Goal: Transaction & Acquisition: Download file/media

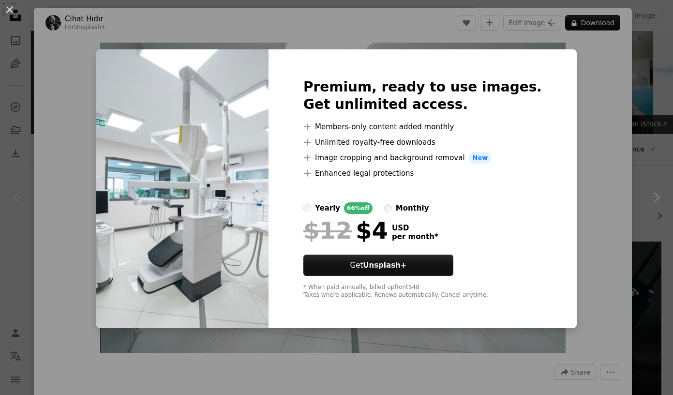
scroll to position [116, 0]
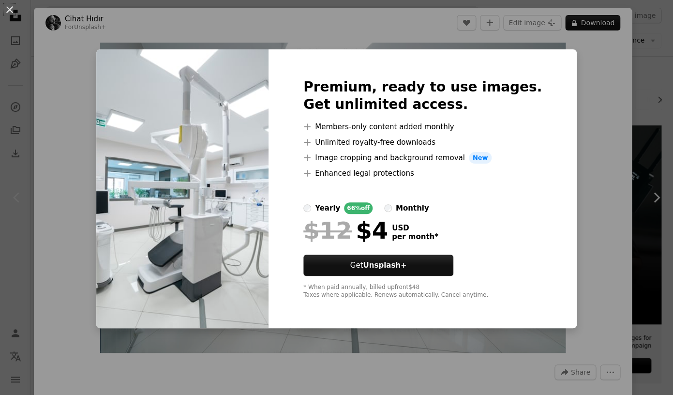
click at [396, 28] on div "An X shape Premium, ready to use images. Get unlimited access. A plus sign Memb…" at bounding box center [336, 197] width 673 height 395
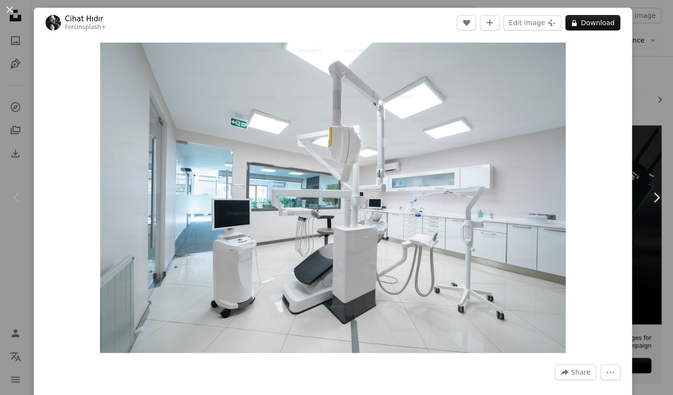
click at [20, 91] on div "An X shape Chevron left Chevron right Cihat Hıdır For Unsplash+ A heart A plus …" at bounding box center [336, 197] width 673 height 395
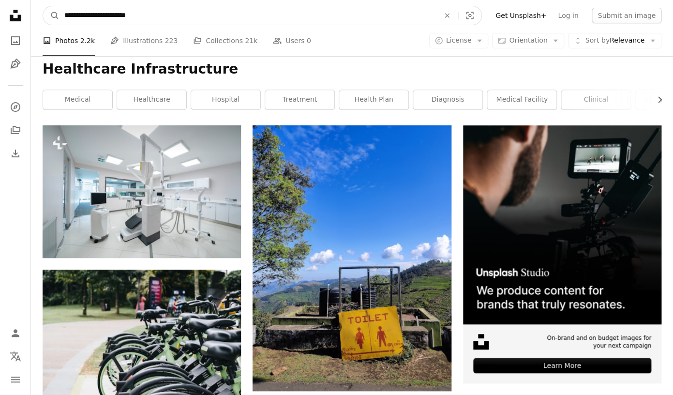
click at [161, 18] on input "**********" at bounding box center [248, 15] width 377 height 18
type input "**********"
click at [43, 6] on button "A magnifying glass" at bounding box center [51, 15] width 16 height 18
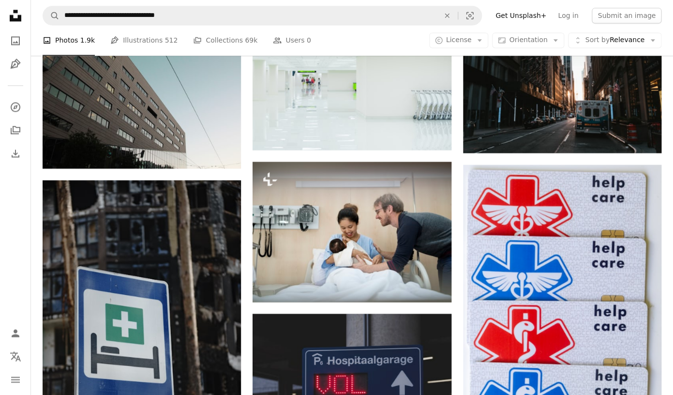
scroll to position [488, 0]
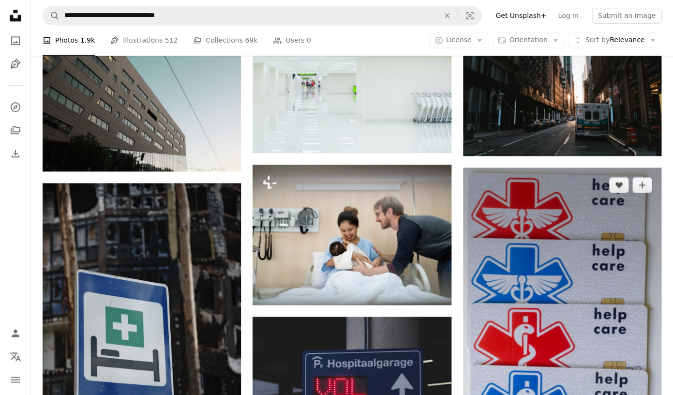
click at [572, 222] on img at bounding box center [562, 389] width 198 height 444
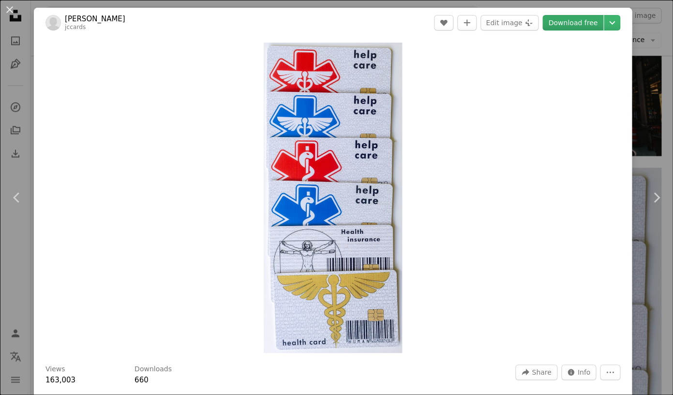
click at [576, 23] on link "Download free" at bounding box center [572, 22] width 61 height 15
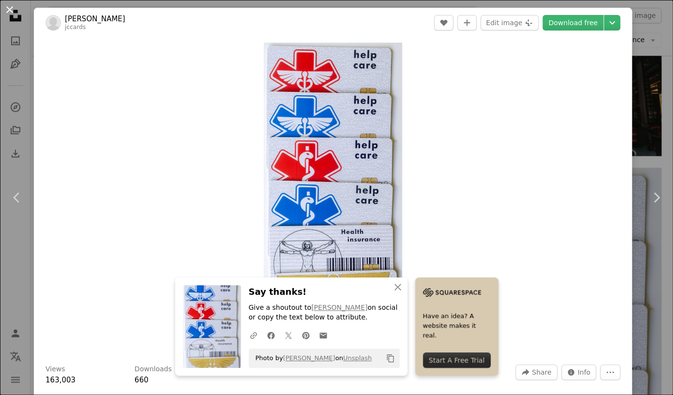
click at [11, 15] on button "An X shape" at bounding box center [10, 10] width 12 height 12
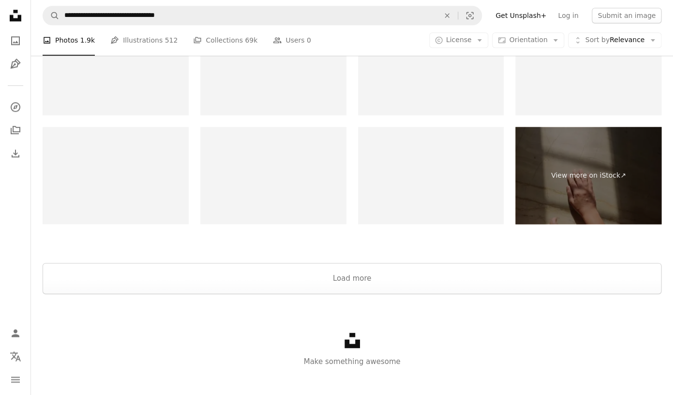
scroll to position [1709, 0]
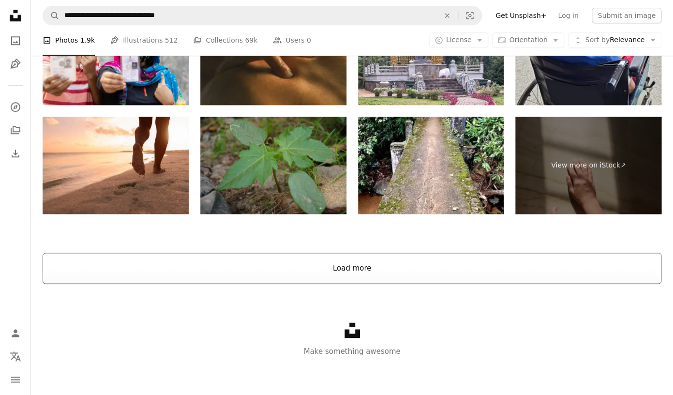
click at [339, 282] on button "Load more" at bounding box center [352, 268] width 619 height 31
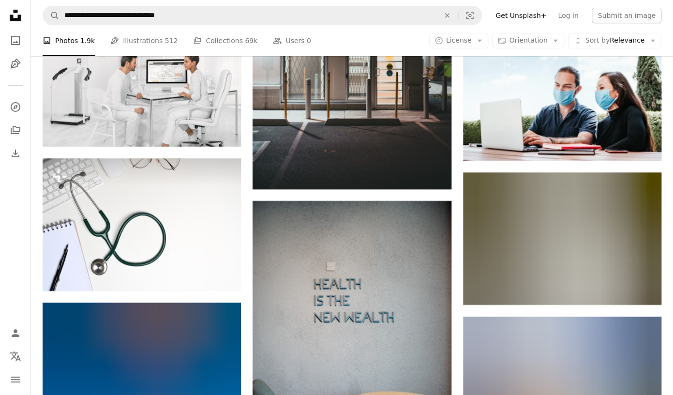
scroll to position [5319, 0]
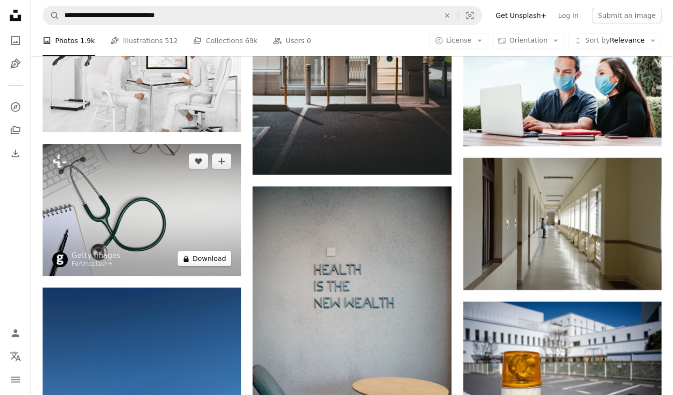
click at [216, 262] on button "A lock Download" at bounding box center [205, 258] width 54 height 15
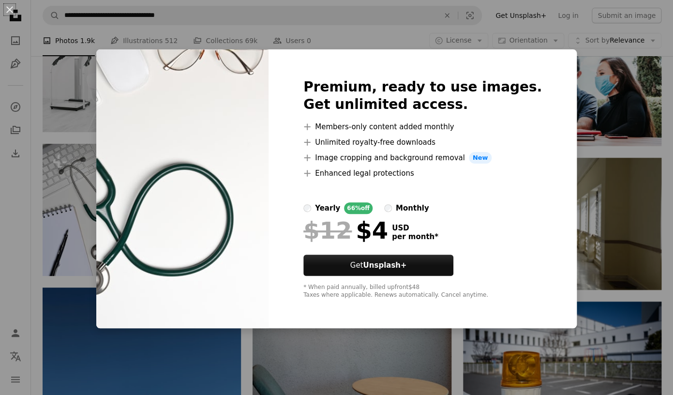
click at [147, 60] on img at bounding box center [182, 188] width 172 height 279
